Goal: Task Accomplishment & Management: Manage account settings

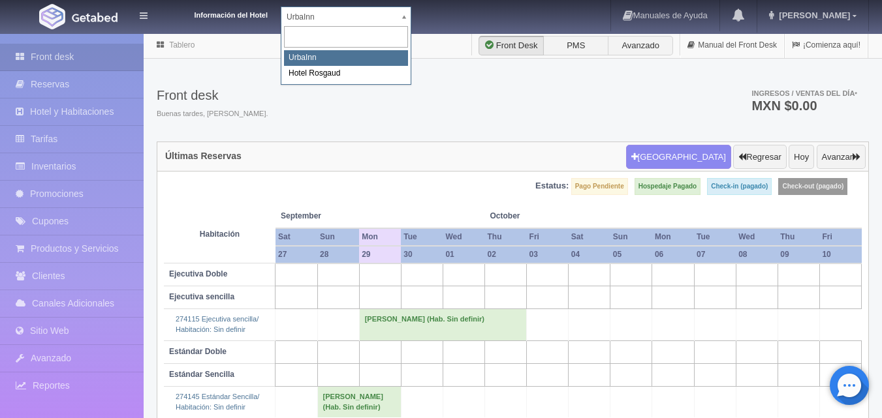
click at [405, 33] on body "Información del Hotel UrbaInn UrbaInn Hotel Rosgaud Manuales de Ayuda Actualiza…" at bounding box center [441, 244] width 882 height 422
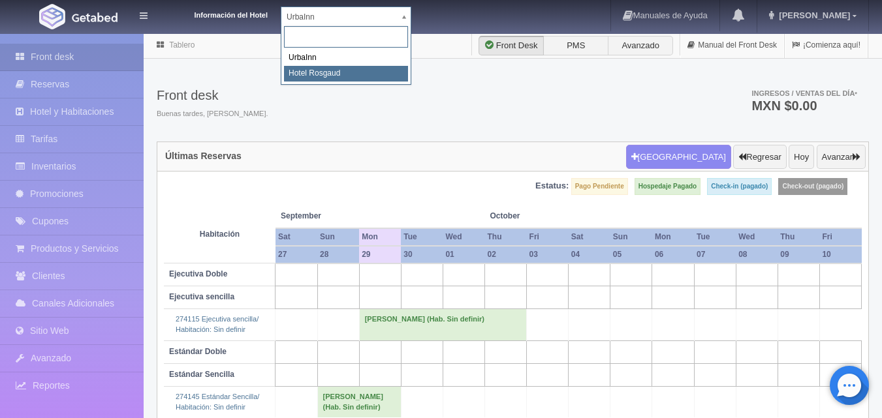
click at [380, 82] on div "UrbaInn Hotel Rosgaud" at bounding box center [346, 54] width 131 height 61
select select "561"
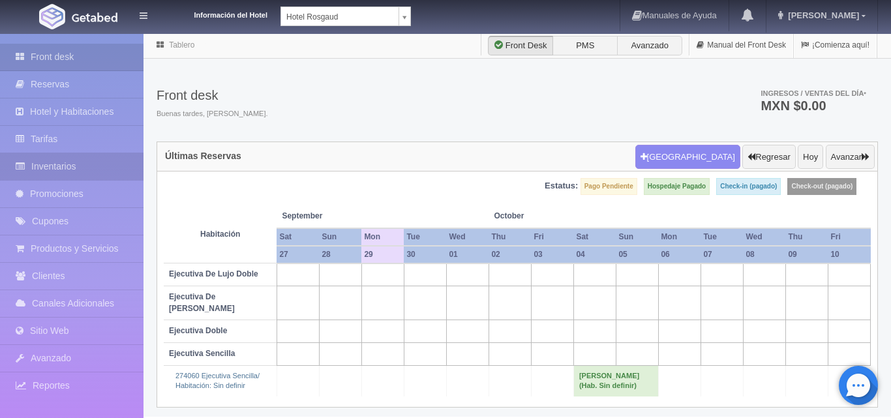
click at [117, 162] on link "Inventarios" at bounding box center [72, 166] width 144 height 27
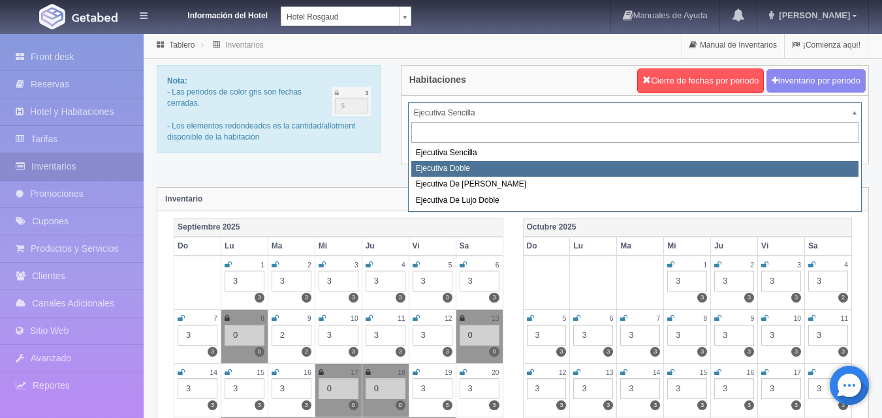
select select "1750"
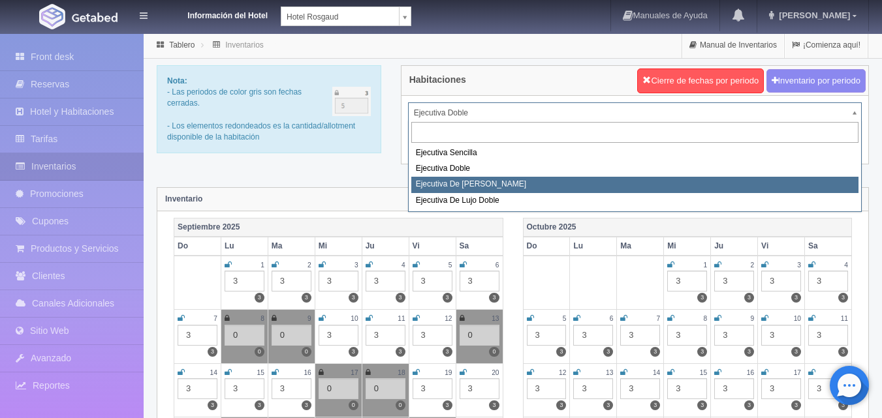
select select "1817"
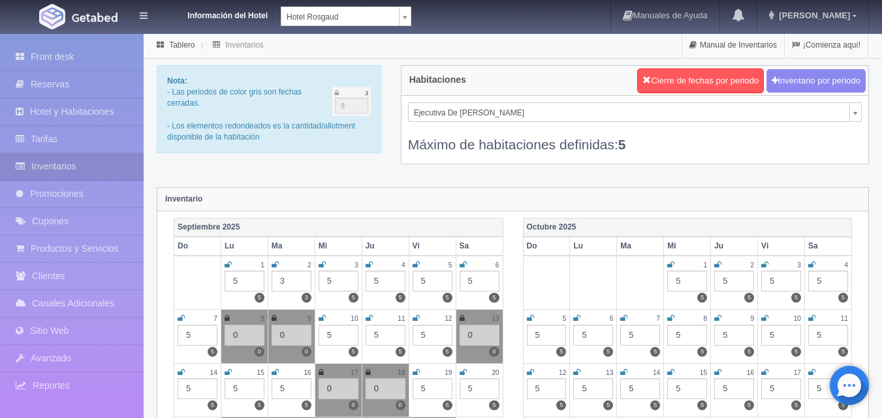
click at [860, 114] on div "Ejecutiva De lujo Sencilla Ejecutiva Sencilla Ejecutiva Doble Ejecutiva De lujo…" at bounding box center [634, 130] width 467 height 68
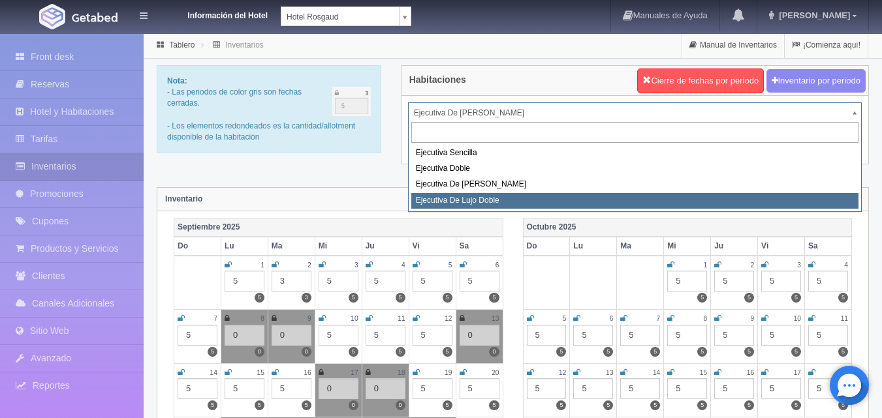
select select "1845"
